Goal: Information Seeking & Learning: Learn about a topic

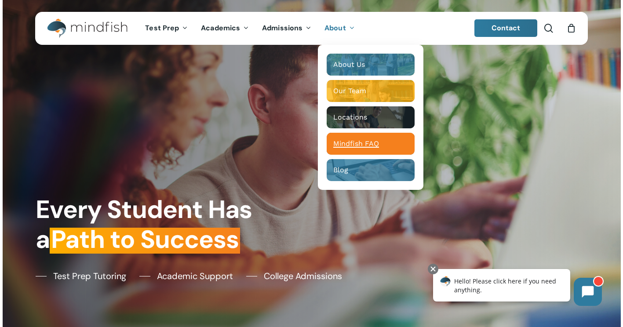
click at [352, 146] on span "Mindfish FAQ" at bounding box center [356, 143] width 46 height 8
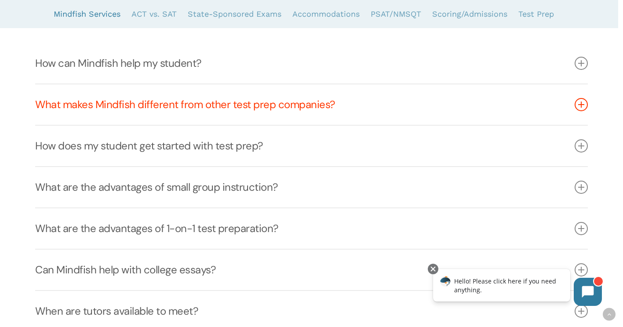
scroll to position [221, 0]
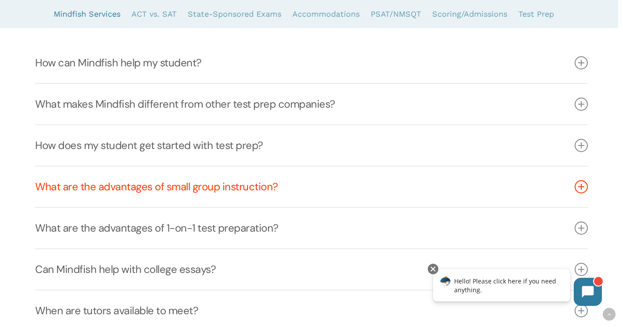
click at [580, 190] on icon at bounding box center [580, 186] width 13 height 13
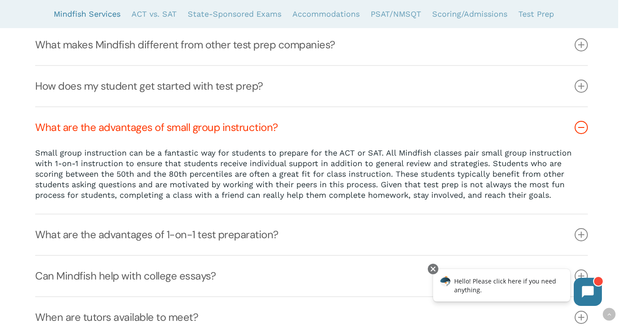
scroll to position [280, 0]
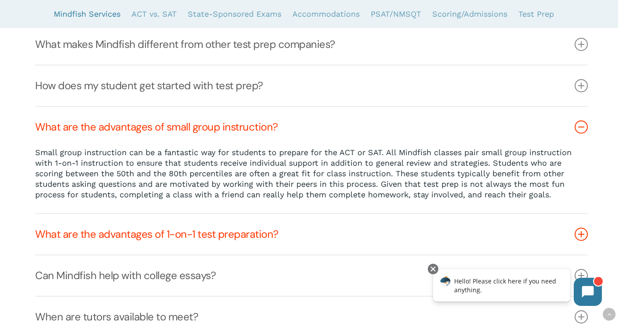
click at [582, 232] on icon at bounding box center [580, 234] width 13 height 13
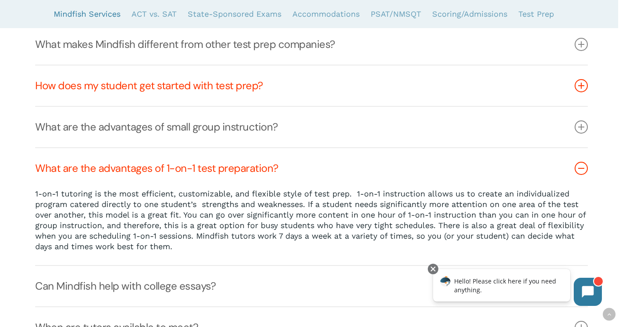
click at [576, 89] on icon at bounding box center [580, 85] width 13 height 13
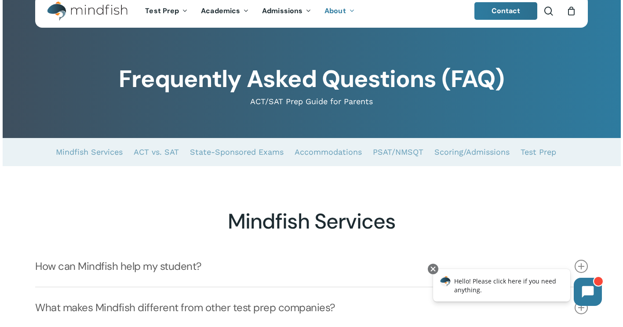
scroll to position [0, 0]
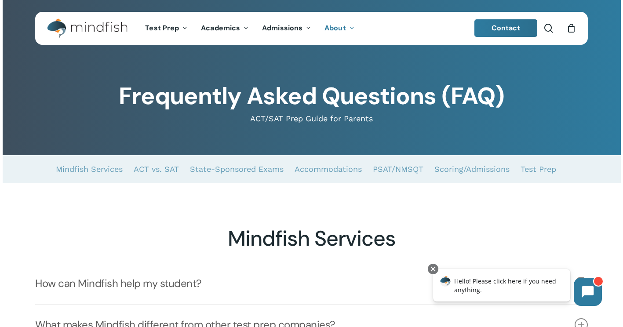
click at [567, 42] on li "0" at bounding box center [571, 28] width 10 height 33
